Goal: Task Accomplishment & Management: Manage account settings

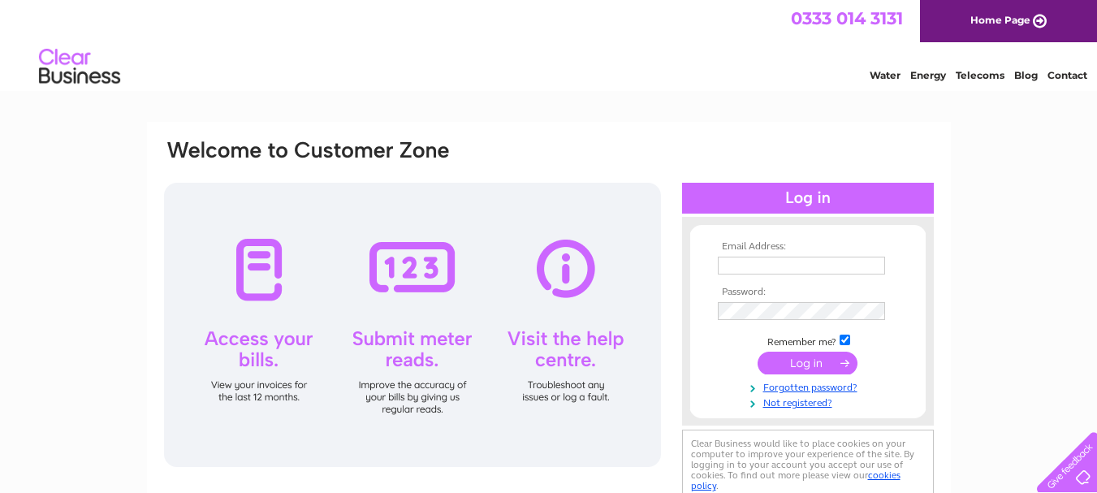
click at [732, 260] on input "text" at bounding box center [801, 266] width 167 height 18
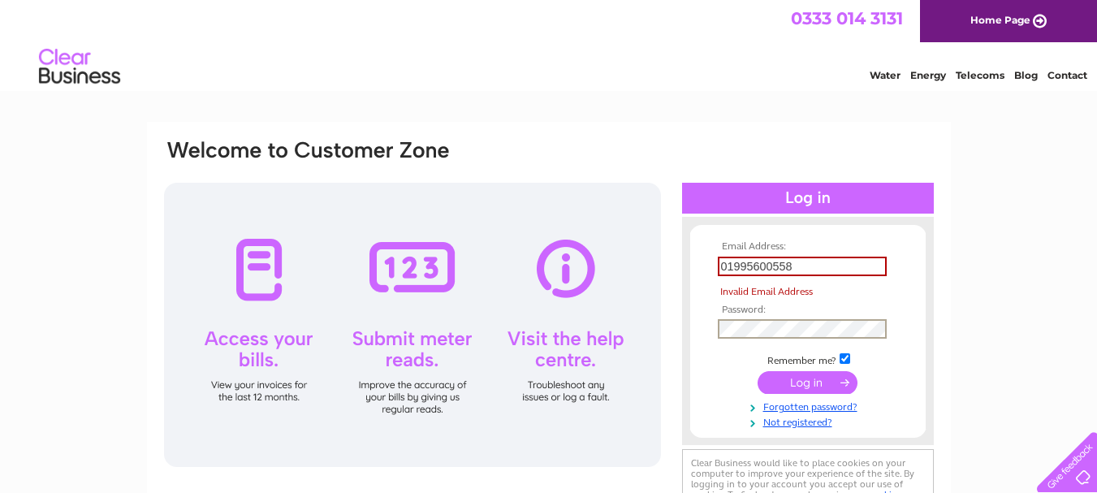
click at [730, 308] on tbody "Email Address: 01995600558 Invalid Email Address Password: Remember me? Forgott…" at bounding box center [808, 335] width 188 height 188
click at [797, 267] on input "01995600558" at bounding box center [802, 266] width 169 height 19
click at [813, 195] on div at bounding box center [808, 198] width 252 height 31
click at [798, 266] on input "01995600558" at bounding box center [802, 266] width 169 height 19
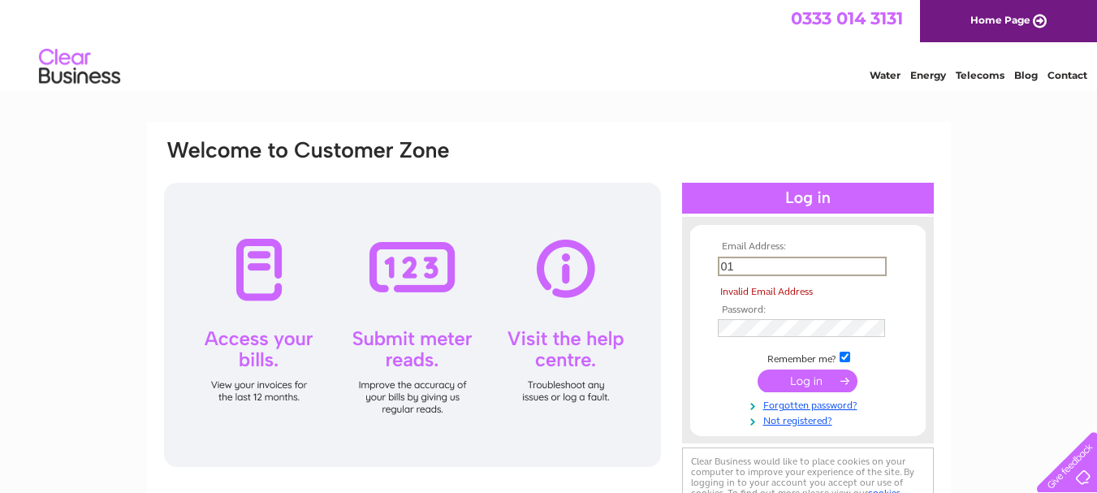
type input "0"
click at [730, 269] on input "text" at bounding box center [802, 266] width 169 height 19
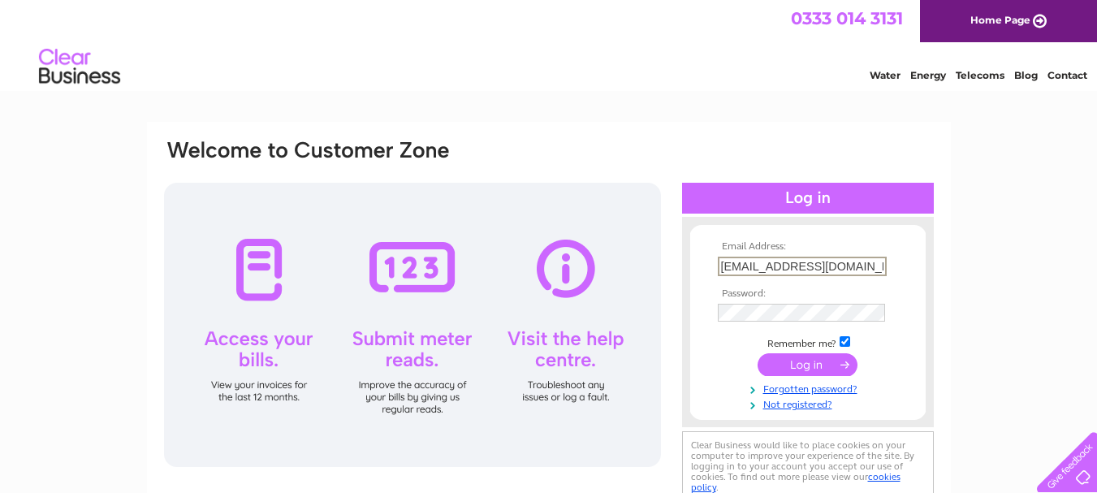
scroll to position [0, 6]
type input "denisechadwick@btinternet.com"
click at [811, 362] on input "submit" at bounding box center [808, 363] width 100 height 23
click at [797, 365] on input "submit" at bounding box center [808, 364] width 100 height 23
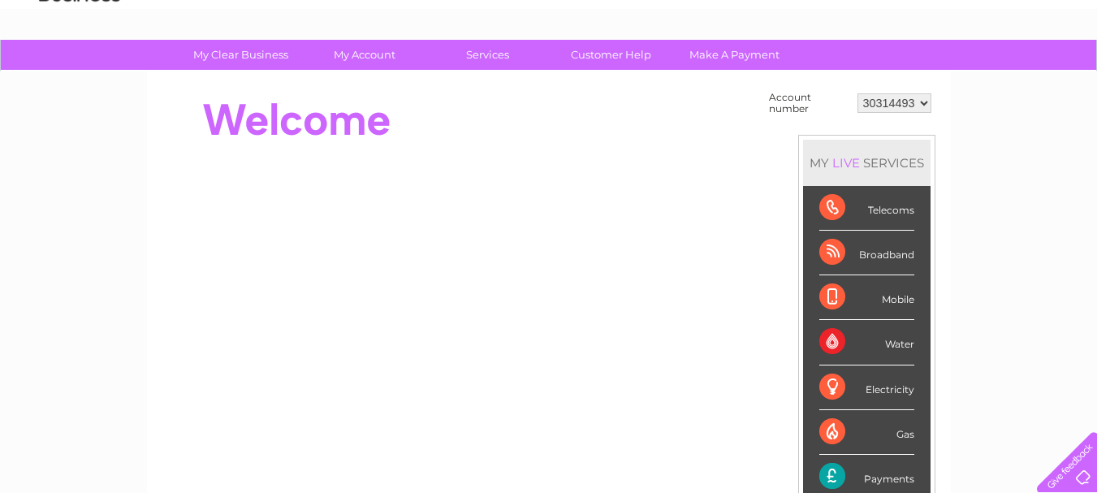
scroll to position [81, 0]
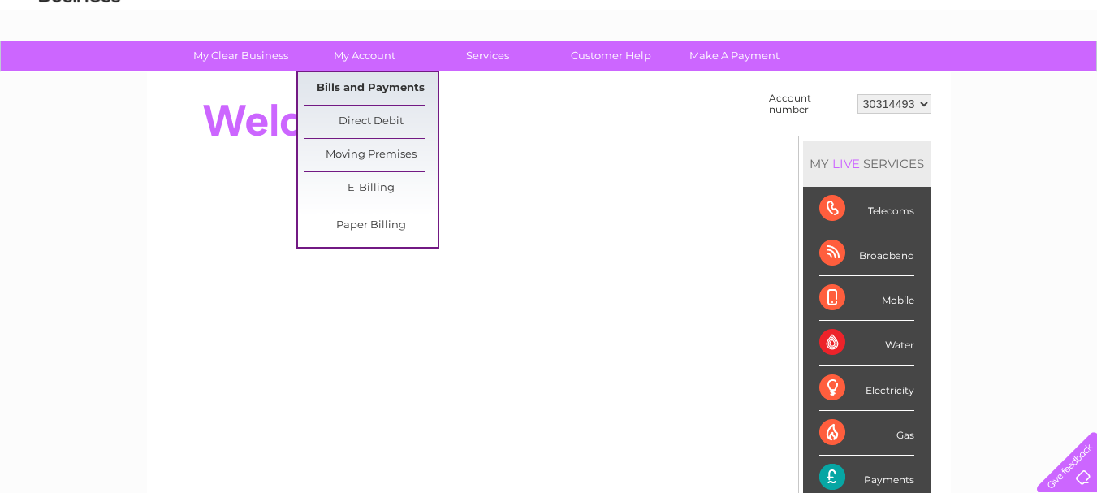
click at [382, 84] on link "Bills and Payments" at bounding box center [371, 88] width 134 height 32
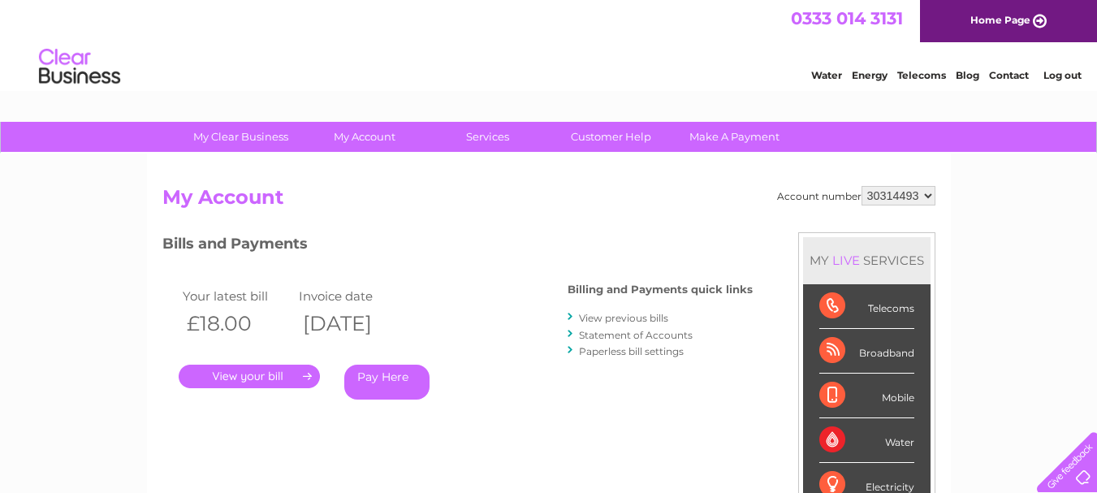
scroll to position [81, 0]
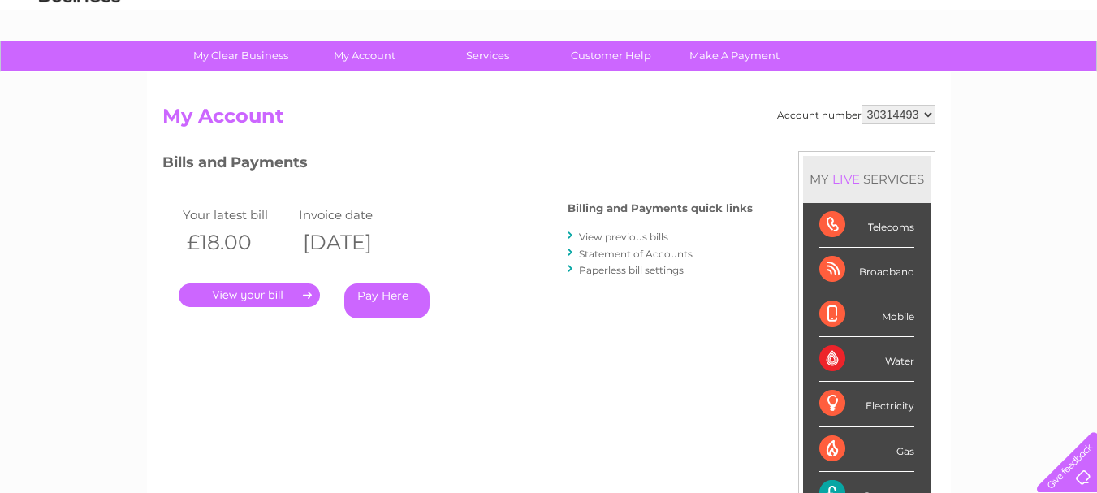
click at [618, 235] on link "View previous bills" at bounding box center [623, 237] width 89 height 12
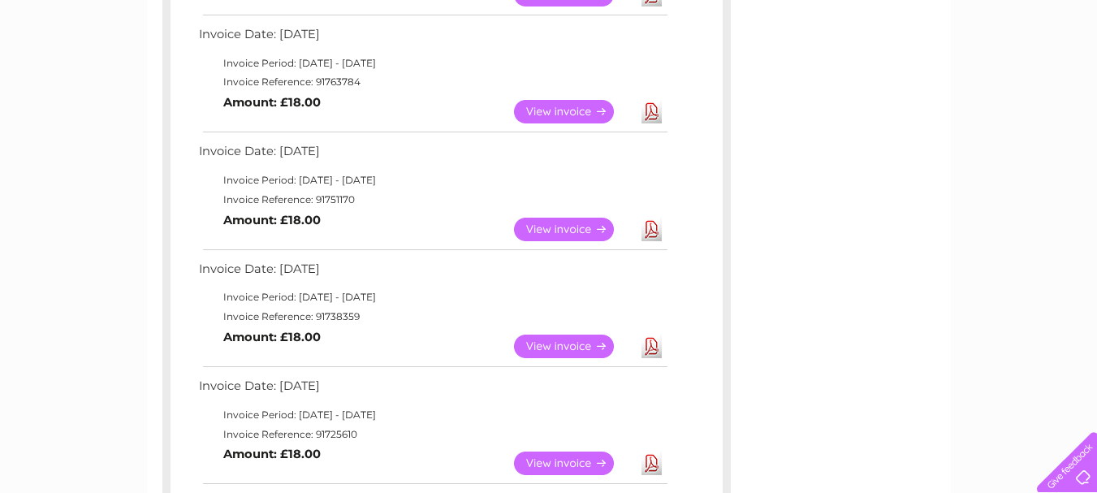
scroll to position [406, 0]
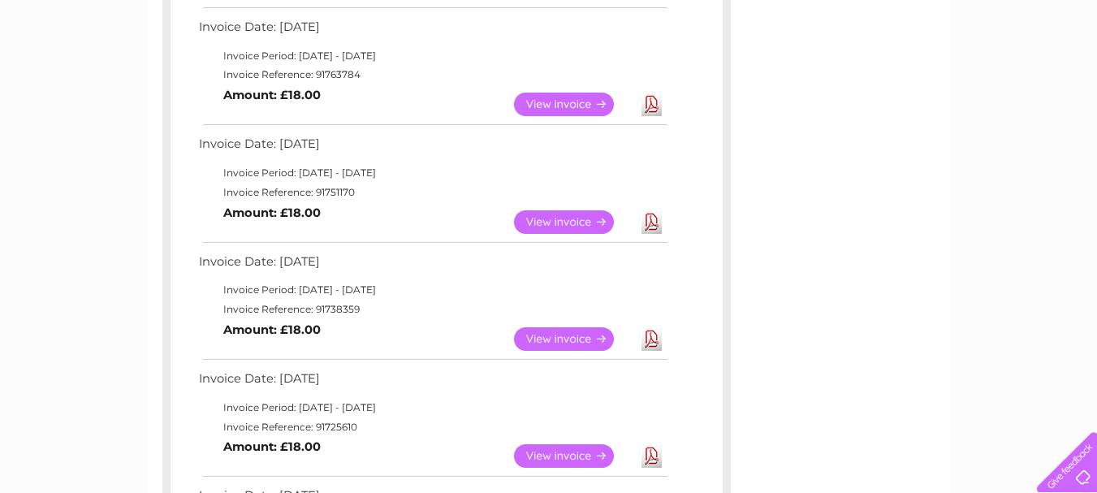
click at [547, 216] on link "View" at bounding box center [573, 222] width 119 height 24
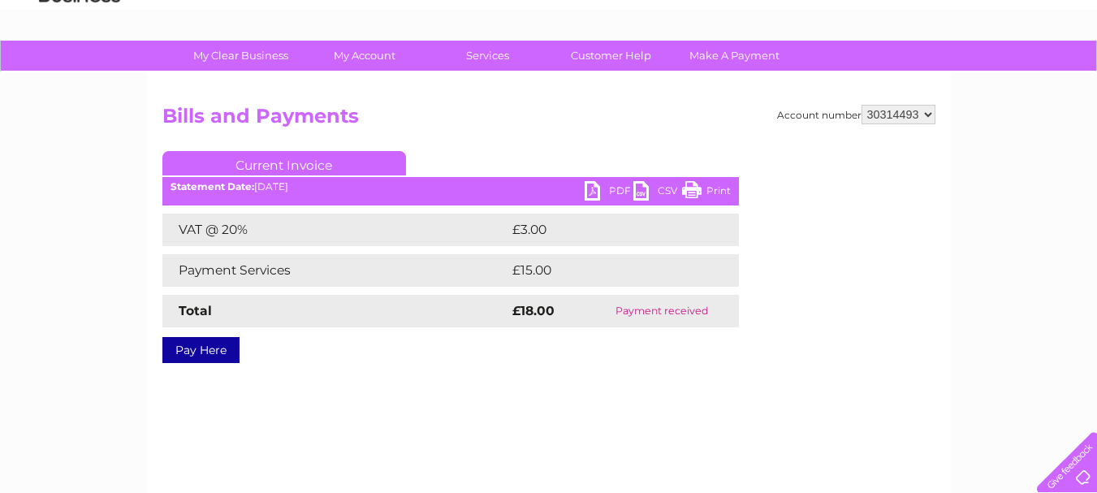
scroll to position [162, 0]
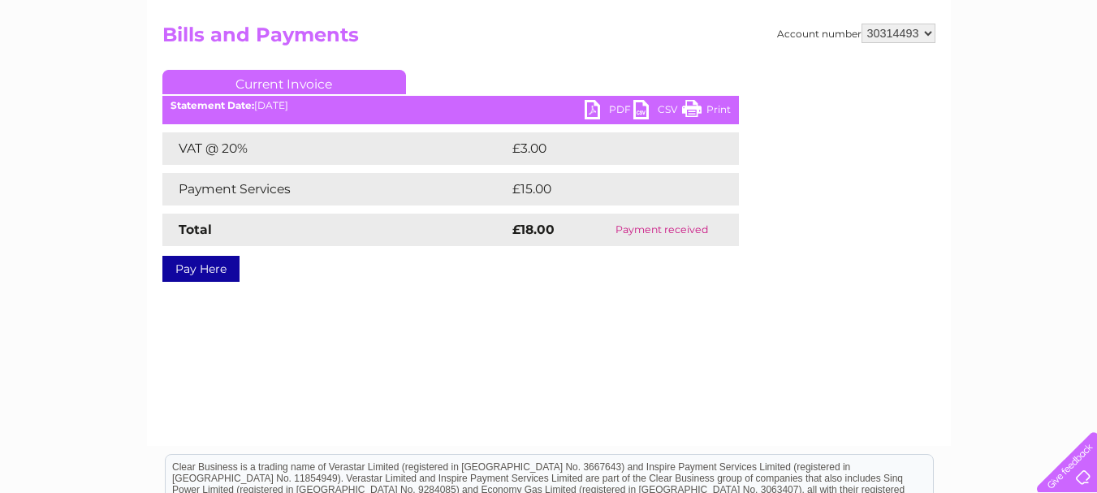
click at [693, 101] on link "Print" at bounding box center [706, 112] width 49 height 24
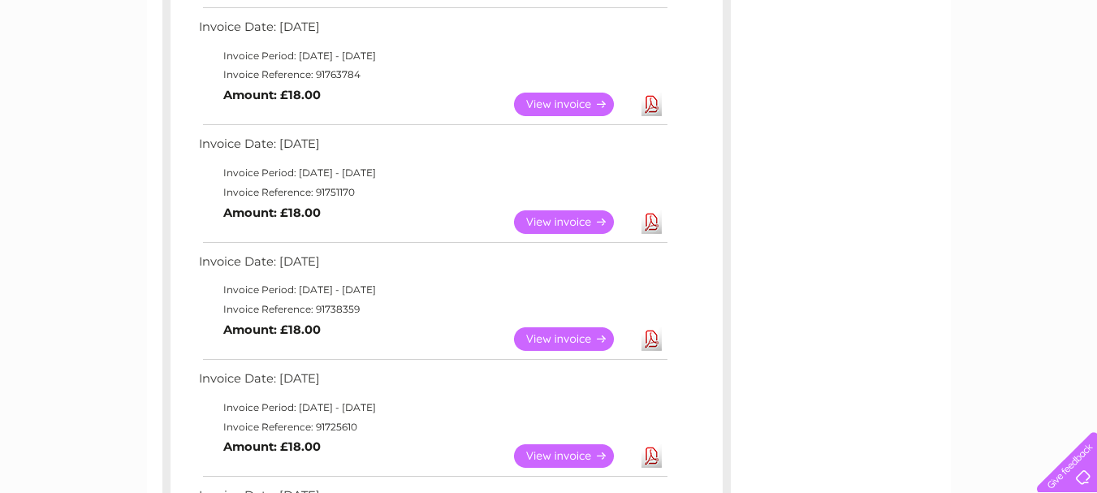
click at [567, 104] on link "View" at bounding box center [573, 105] width 119 height 24
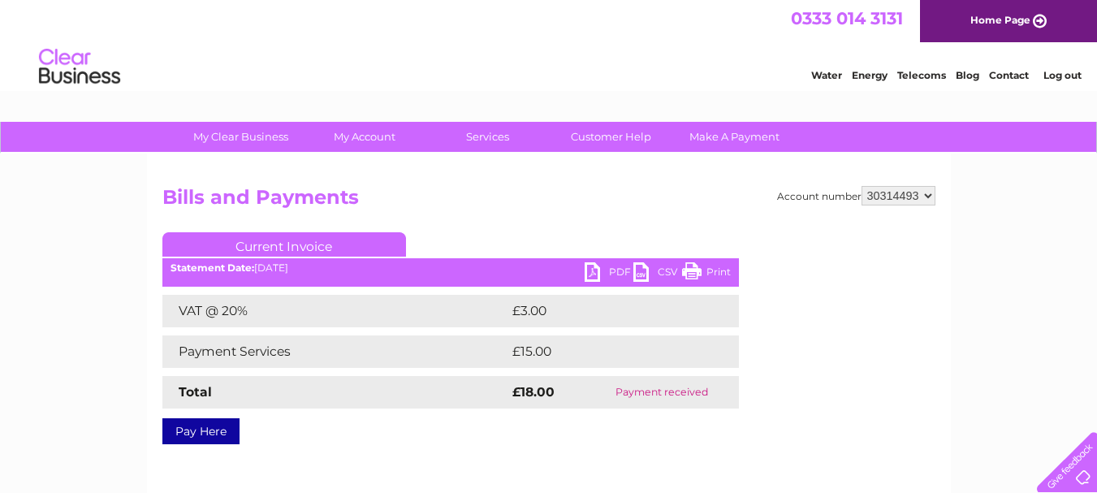
click at [698, 271] on link "Print" at bounding box center [706, 274] width 49 height 24
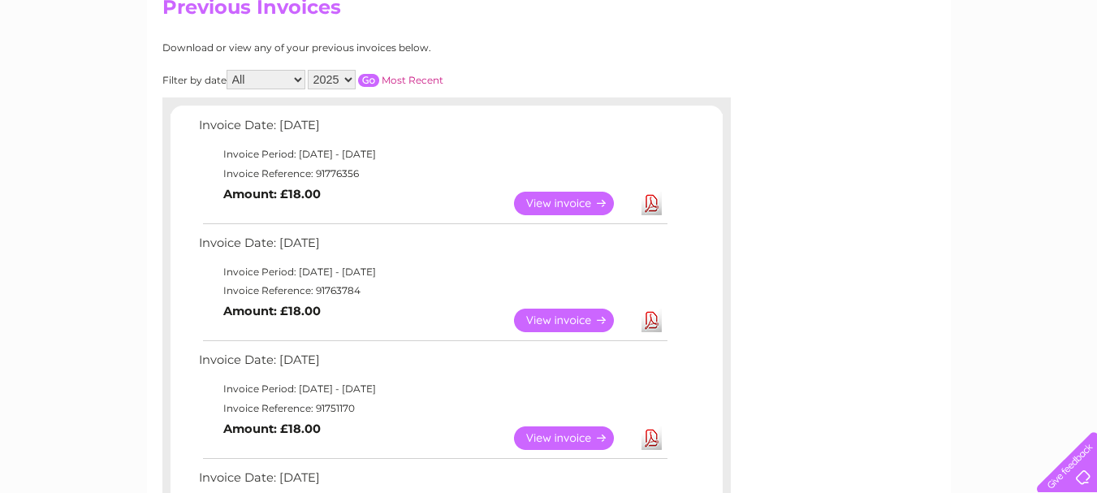
scroll to position [162, 0]
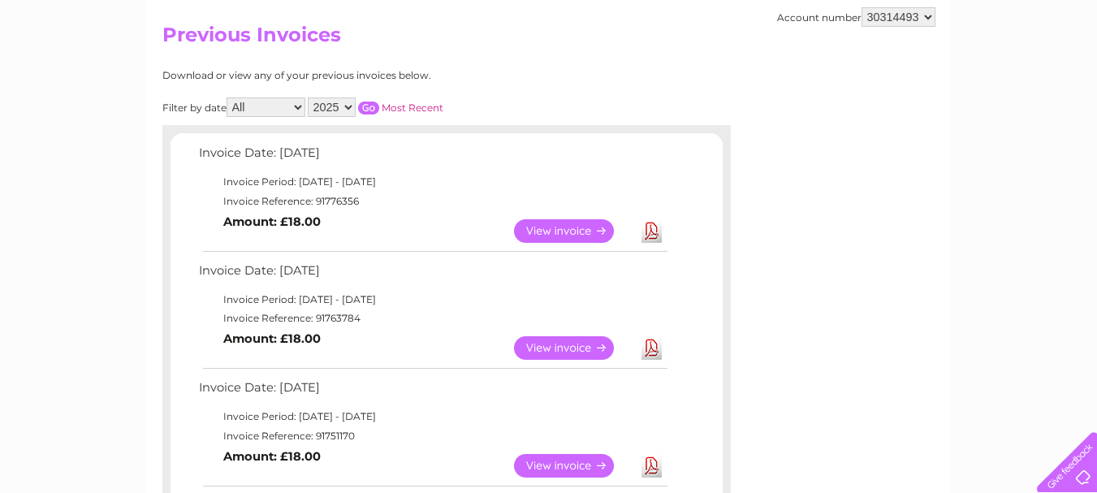
click at [567, 227] on link "View" at bounding box center [573, 231] width 119 height 24
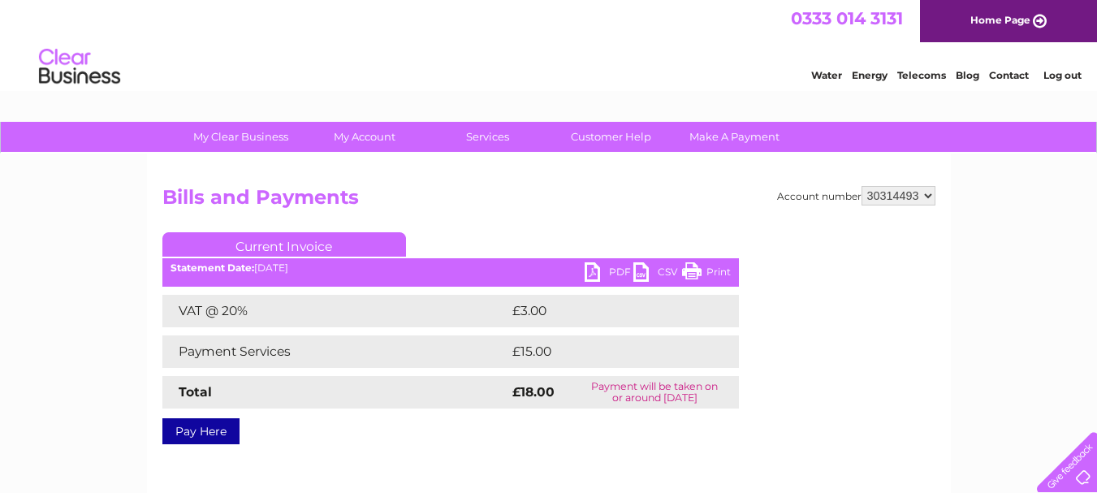
click at [714, 268] on link "Print" at bounding box center [706, 274] width 49 height 24
